Goal: Information Seeking & Learning: Learn about a topic

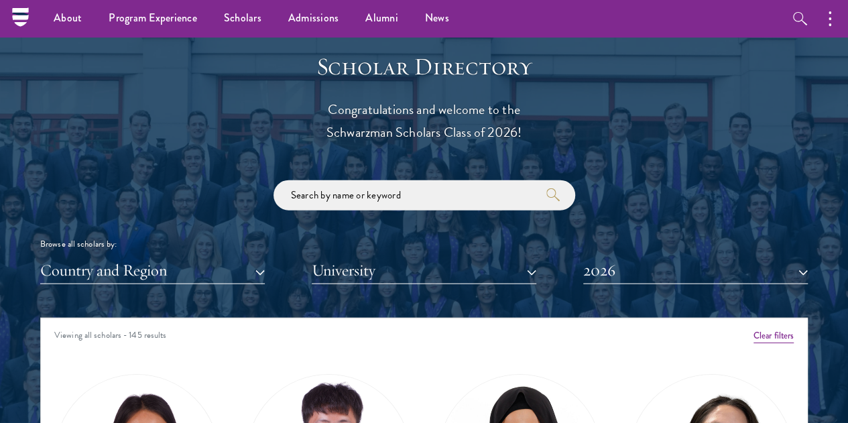
scroll to position [1474, 0]
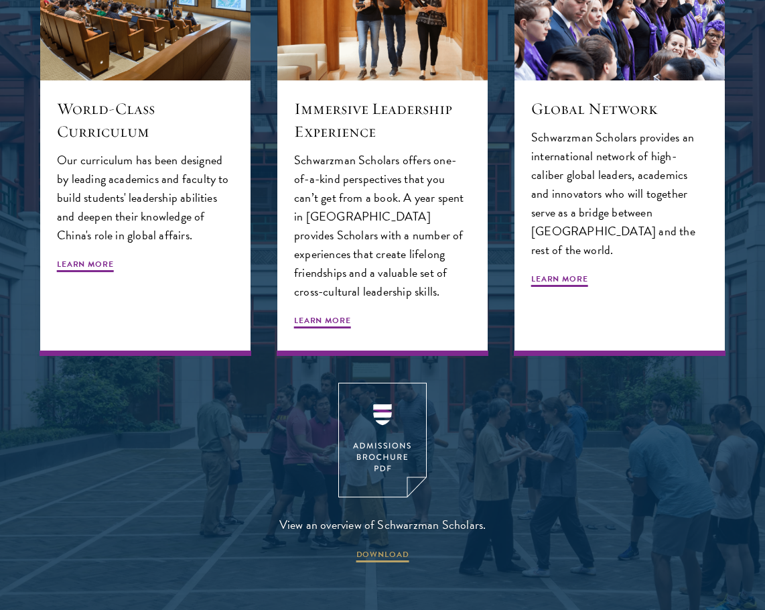
scroll to position [1876, 0]
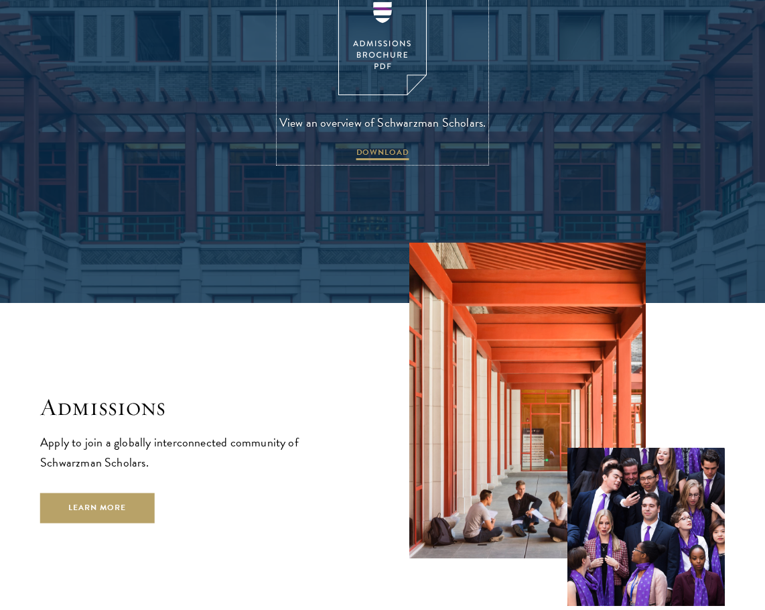
click at [353, 38] on img at bounding box center [382, 38] width 88 height 115
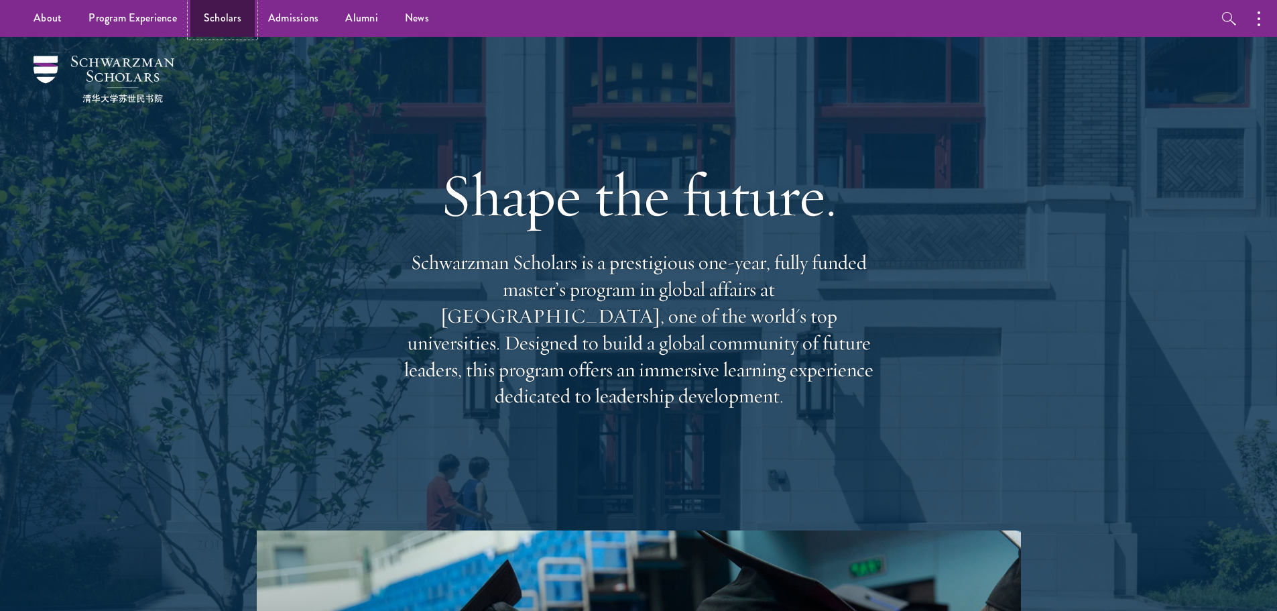
click at [222, 23] on link "Scholars" at bounding box center [222, 18] width 64 height 37
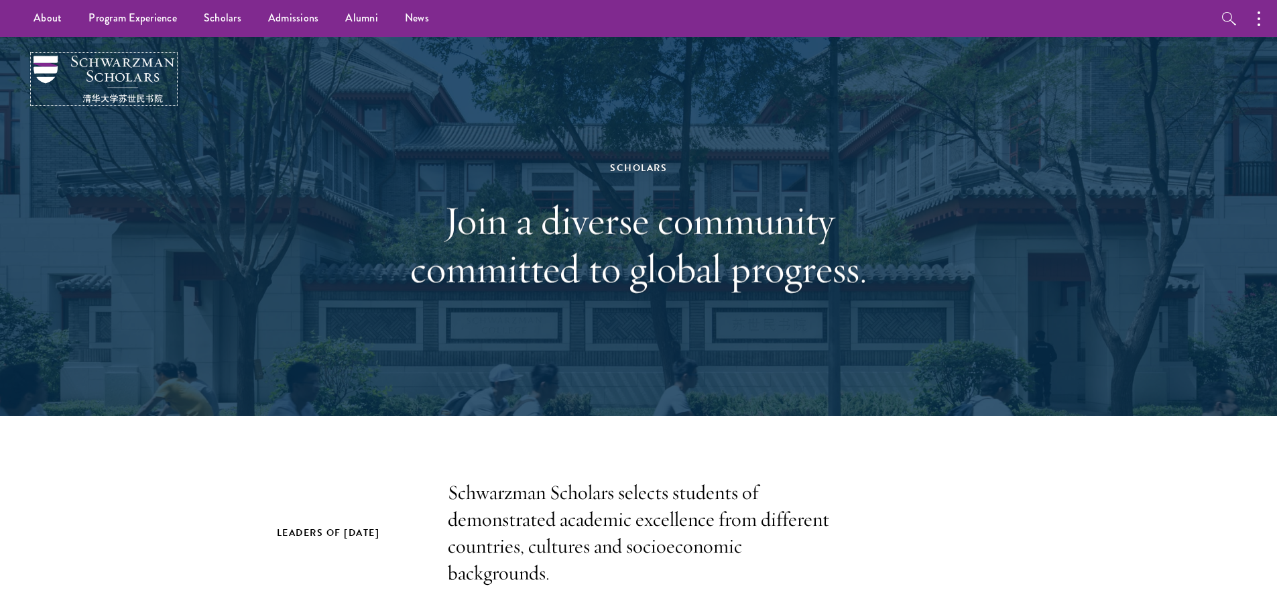
click at [86, 76] on img at bounding box center [104, 79] width 141 height 47
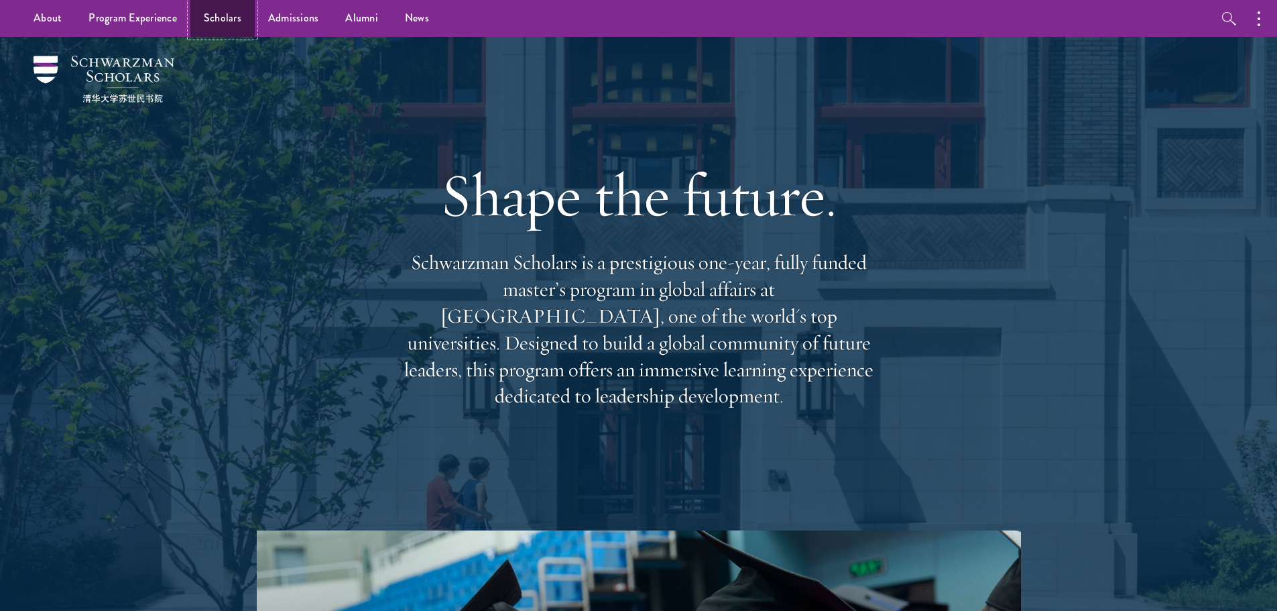
click at [212, 13] on link "Scholars" at bounding box center [222, 18] width 64 height 37
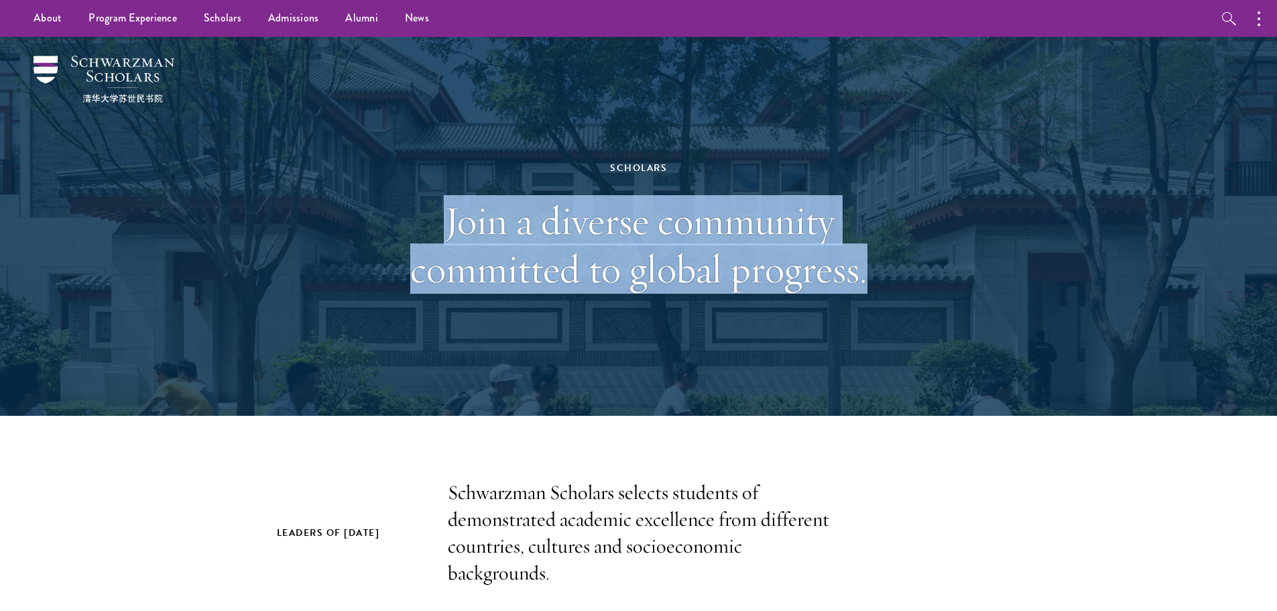
drag, startPoint x: 889, startPoint y: 281, endPoint x: 390, endPoint y: 214, distance: 503.2
click at [390, 214] on div "Scholars Join a diverse community committed to global progress." at bounding box center [638, 226] width 965 height 379
copy h1 "Join a diverse community committed to global progress."
